Goal: Find specific page/section: Find specific page/section

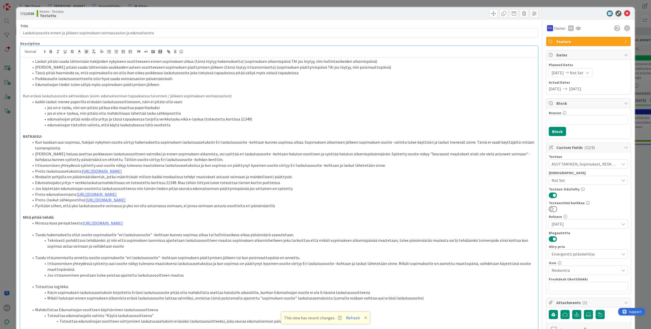
scroll to position [8399, 195]
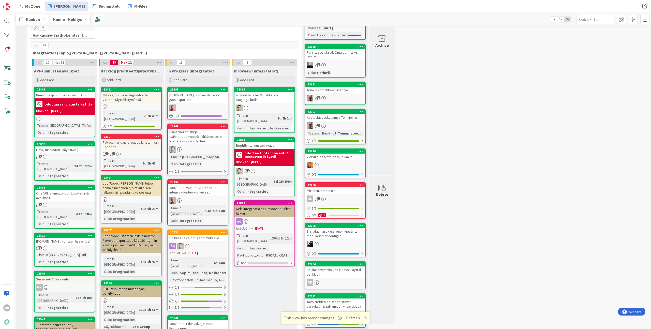
scroll to position [245, 0]
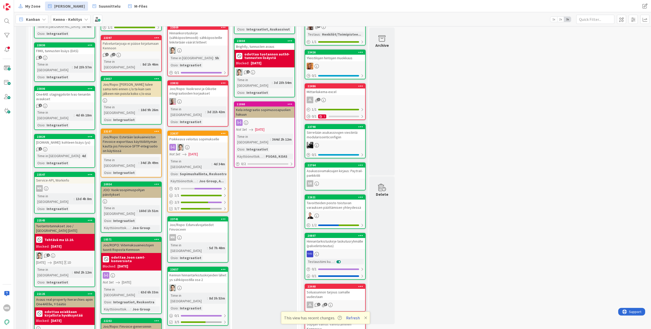
click at [353, 318] on button "Refresh" at bounding box center [352, 317] width 17 height 7
